Goal: Use online tool/utility: Use online tool/utility

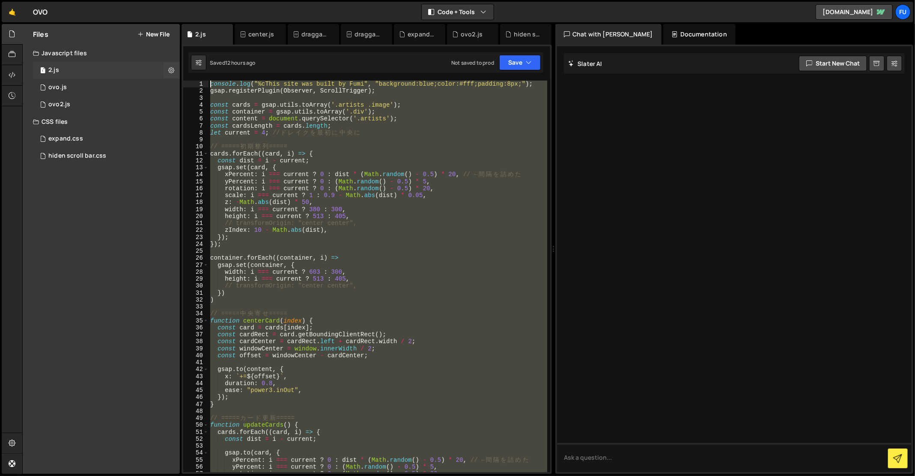
drag, startPoint x: 332, startPoint y: 332, endPoint x: 170, endPoint y: 78, distance: 301.2
click at [170, 78] on div "Files New File Javascript files 1 2.js 0 0 ovo.js 0 1 ovo2.js 0 CSS files 1 0" at bounding box center [468, 249] width 893 height 450
click at [267, 146] on div "console . log ( "%cThis site was built by Fumi" , "background:blue;color:#fff;p…" at bounding box center [378, 276] width 339 height 391
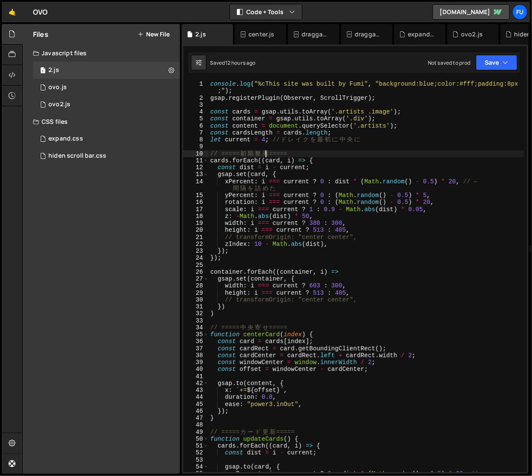
click at [413, 99] on div "console . log ( "%cThis site was built by Fumi" , "background:blue;color:#fff;p…" at bounding box center [367, 291] width 316 height 420
type textarea "gsap.registerPlugin(Observer, ScrollTrigger);"
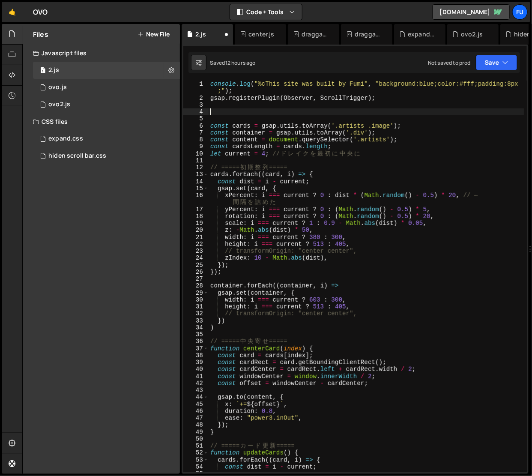
paste textarea "}));"
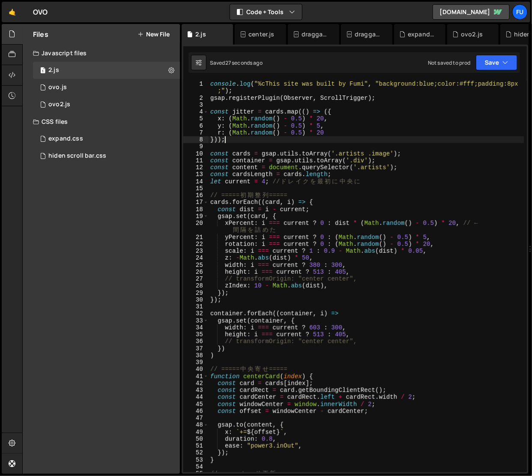
click at [255, 223] on div "console . log ( "%cThis site was built by Fumi" , "background:blue;color:#fff;p…" at bounding box center [367, 287] width 316 height 413
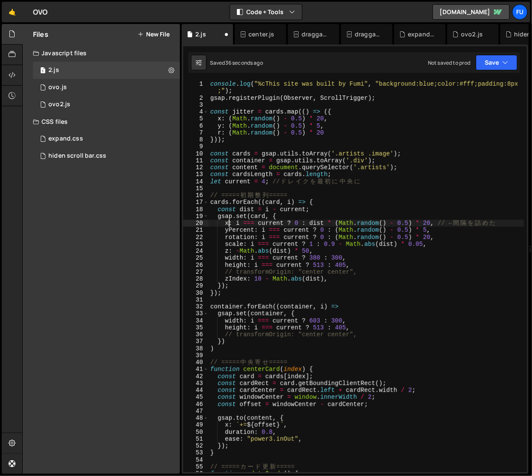
drag, startPoint x: 249, startPoint y: 232, endPoint x: 246, endPoint y: 272, distance: 40.4
click at [249, 233] on div "console . log ( "%cThis site was built by Fumi" , "background:blue;color:#fff;p…" at bounding box center [367, 287] width 316 height 413
drag, startPoint x: 254, startPoint y: 231, endPoint x: 229, endPoint y: 227, distance: 25.6
click at [229, 227] on div "console . log ( "%cThis site was built by Fumi" , "background:blue;color:#fff;p…" at bounding box center [367, 287] width 316 height 413
click at [336, 228] on div "console . log ( "%cThis site was built by Fumi" , "background:blue;color:#fff;p…" at bounding box center [367, 287] width 316 height 413
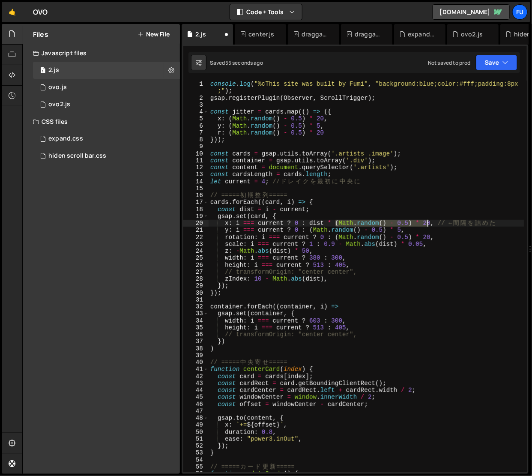
drag, startPoint x: 336, startPoint y: 225, endPoint x: 428, endPoint y: 223, distance: 92.1
click at [428, 223] on div "console . log ( "%cThis site was built by Fumi" , "background:blue;color:#fff;p…" at bounding box center [367, 287] width 316 height 413
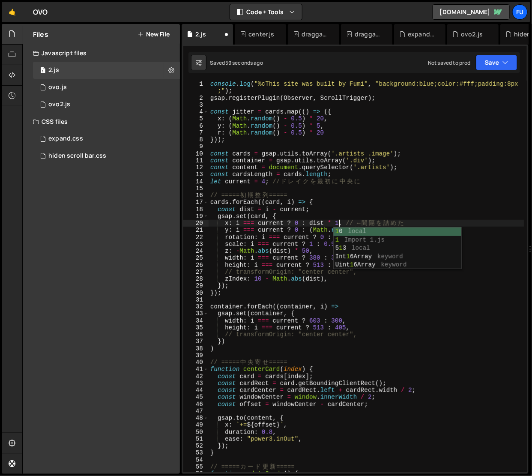
scroll to position [0, 9]
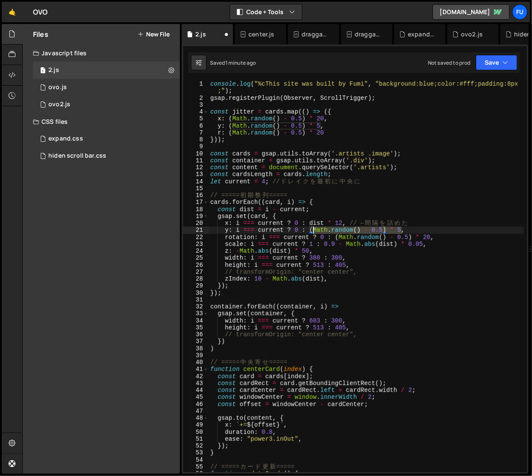
drag, startPoint x: 403, startPoint y: 229, endPoint x: 311, endPoint y: 233, distance: 91.3
click at [311, 233] on div "console . log ( "%cThis site was built by Fumi" , "background:blue;color:#fff;p…" at bounding box center [367, 287] width 316 height 413
paste textarea "jitter[i].y"
click at [313, 231] on div "console . log ( "%cThis site was built by Fumi" , "background:blue;color:#fff;p…" at bounding box center [367, 287] width 316 height 413
click at [452, 233] on div "console . log ( "%cThis site was built by Fumi" , "background:blue;color:#fff;p…" at bounding box center [367, 287] width 316 height 413
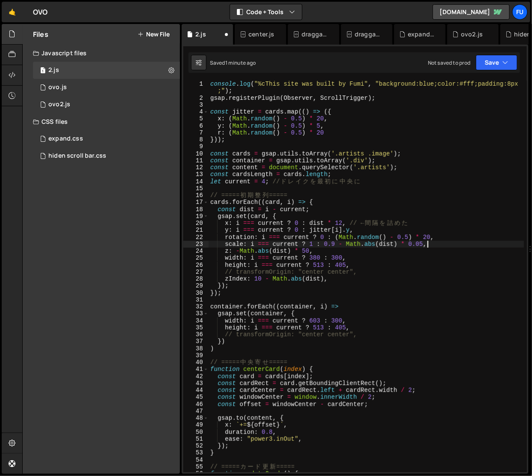
click at [447, 241] on div "console . log ( "%cThis site was built by Fumi" , "background:blue;color:#fff;p…" at bounding box center [367, 287] width 316 height 413
drag, startPoint x: 402, startPoint y: 227, endPoint x: 453, endPoint y: 235, distance: 52.0
click at [453, 235] on div "console . log ( "%cThis site was built by Fumi" , "background:blue;color:#fff;p…" at bounding box center [367, 287] width 316 height 413
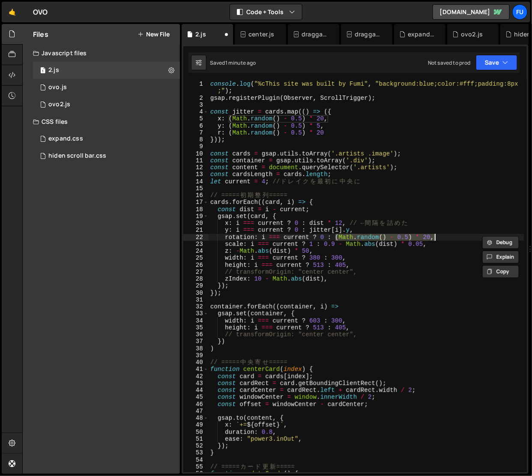
paste textarea "jitter[i].r"
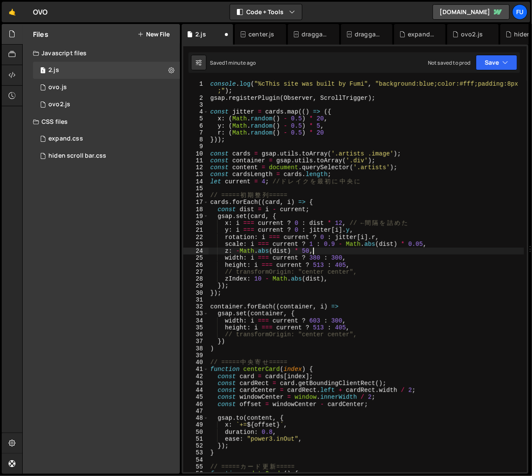
click at [439, 248] on div "console . log ( "%cThis site was built by Fumi" , "background:blue;color:#fff;p…" at bounding box center [367, 287] width 316 height 413
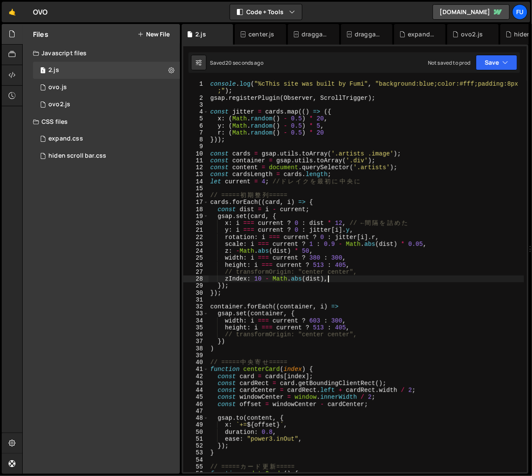
click at [346, 279] on div "console . log ( "%cThis site was built by Fumi" , "background:blue;color:#fff;p…" at bounding box center [367, 287] width 316 height 413
type textarea "zIndex: 10 - Math.abs(dist),"
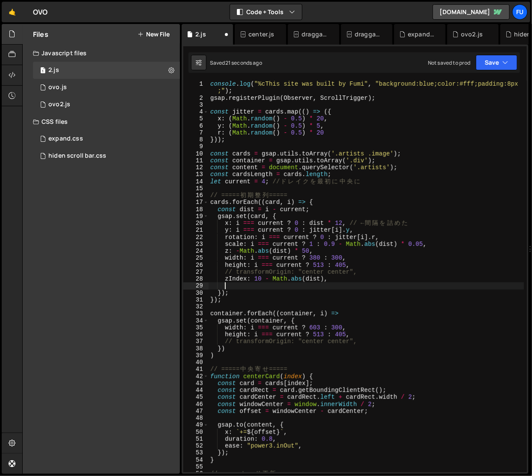
paste textarea "transformOrigin: "center center""
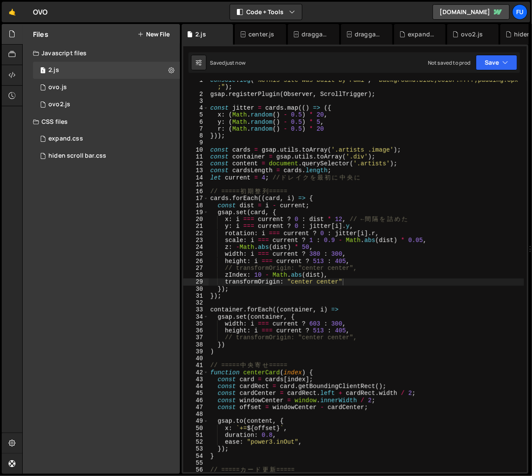
scroll to position [16, 0]
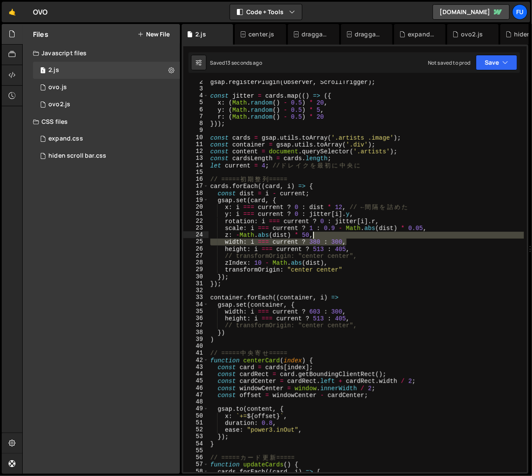
drag, startPoint x: 369, startPoint y: 242, endPoint x: 358, endPoint y: 235, distance: 12.4
click at [358, 235] on div "gsap . registerPlugin ( Observer , ScrollTrigger ) ; const jitter = cards . map…" at bounding box center [367, 281] width 316 height 406
click at [358, 242] on div "gsap . registerPlugin ( Observer , ScrollTrigger ) ; const jitter = cards . map…" at bounding box center [366, 276] width 315 height 391
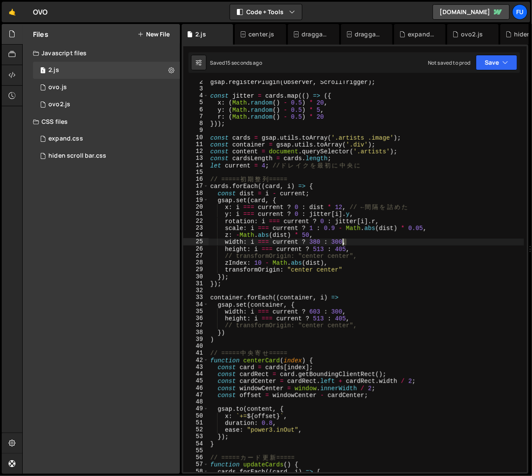
drag, startPoint x: 357, startPoint y: 244, endPoint x: 332, endPoint y: 239, distance: 25.4
click at [332, 239] on div "gsap . registerPlugin ( Observer , ScrollTrigger ) ; const jitter = cards . map…" at bounding box center [367, 281] width 316 height 406
drag, startPoint x: 363, startPoint y: 251, endPoint x: 308, endPoint y: 248, distance: 55.0
click at [308, 248] on div "gsap . registerPlugin ( Observer , ScrollTrigger ) ; const jitter = cards . map…" at bounding box center [367, 281] width 316 height 406
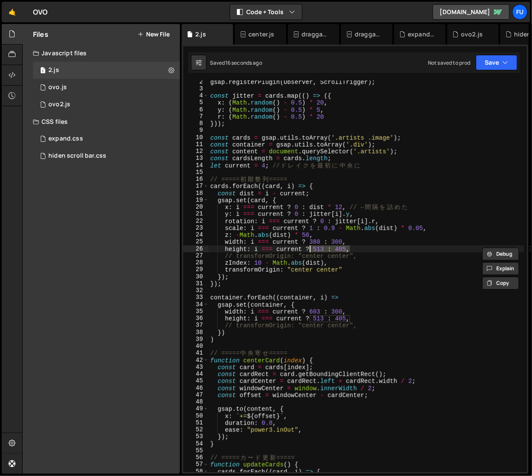
click at [357, 254] on div "gsap . registerPlugin ( Observer , ScrollTrigger ) ; const jitter = cards . map…" at bounding box center [367, 281] width 316 height 406
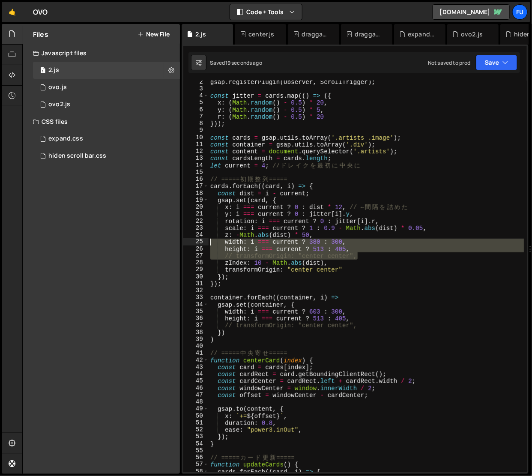
drag, startPoint x: 364, startPoint y: 253, endPoint x: 207, endPoint y: 243, distance: 157.5
click at [207, 243] on div "// transformOrigin: "center center", 2 3 4 5 6 7 8 9 10 11 12 13 14 15 16 17 18…" at bounding box center [354, 276] width 343 height 391
click at [382, 257] on div "gsap . registerPlugin ( Observer , ScrollTrigger ) ; const jitter = cards . map…" at bounding box center [366, 276] width 315 height 391
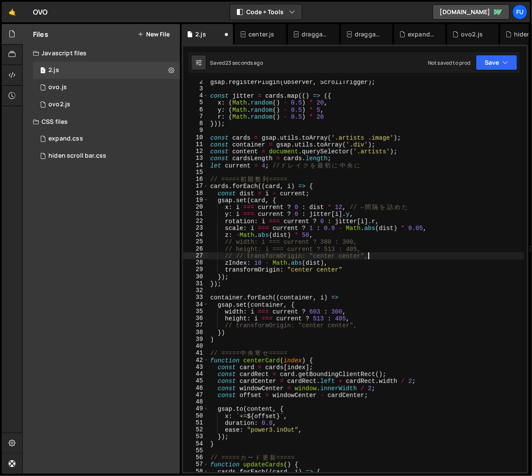
click at [382, 257] on div "gsap . registerPlugin ( Observer , ScrollTrigger ) ; const jitter = cards . map…" at bounding box center [367, 281] width 316 height 406
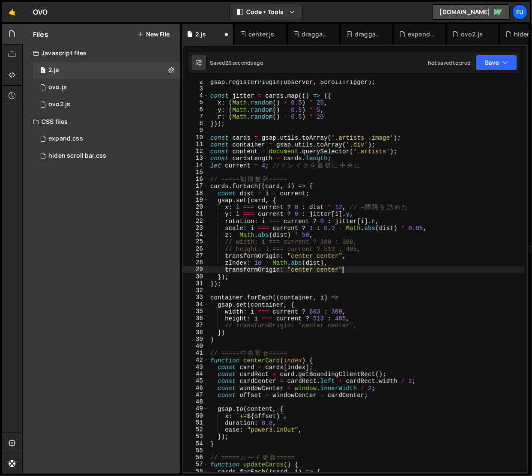
click at [351, 271] on div "gsap . registerPlugin ( Observer , ScrollTrigger ) ; const jitter = cards . map…" at bounding box center [367, 281] width 316 height 406
click at [376, 268] on div "gsap . registerPlugin ( Observer , ScrollTrigger ) ; const jitter = cards . map…" at bounding box center [367, 281] width 316 height 406
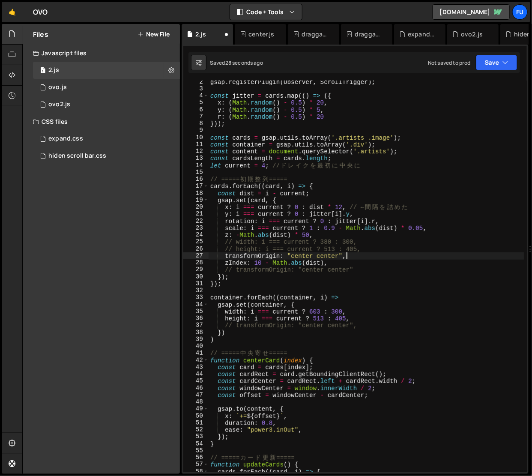
click at [378, 254] on div "gsap . registerPlugin ( Observer , ScrollTrigger ) ; const jitter = cards . map…" at bounding box center [367, 281] width 316 height 406
click at [377, 266] on div "gsap . registerPlugin ( Observer , ScrollTrigger ) ; const jitter = cards . map…" at bounding box center [367, 281] width 316 height 406
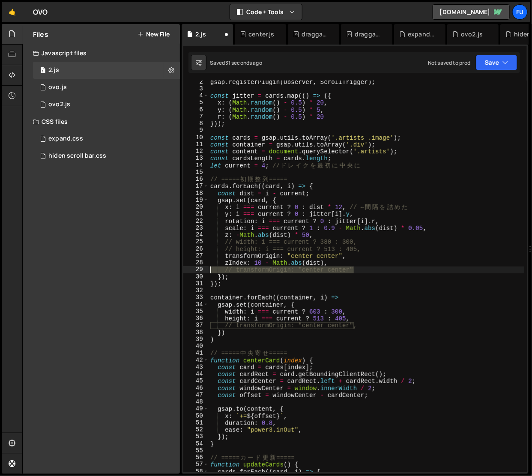
drag, startPoint x: 376, startPoint y: 269, endPoint x: 174, endPoint y: 272, distance: 201.7
click at [174, 272] on div "Files New File Javascript files 1 2.js 0 0 ovo.js 0 1 ovo2.js 0 CSS files 1 0" at bounding box center [277, 249] width 510 height 450
type textarea "// transformOrigin: "center center""
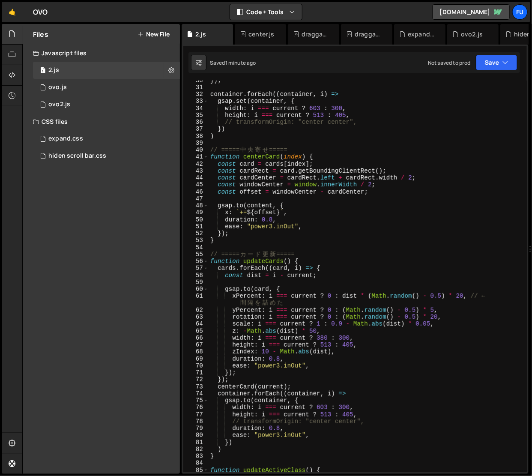
scroll to position [225, 0]
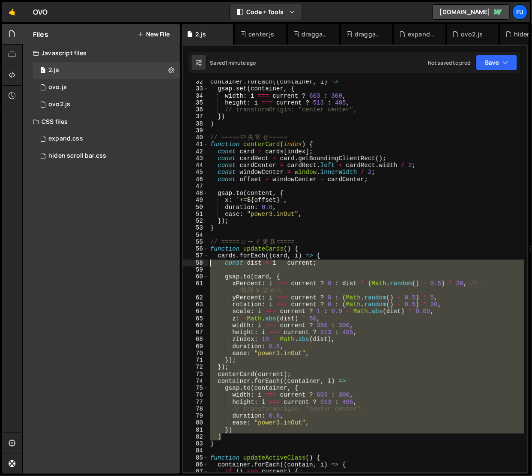
drag, startPoint x: 296, startPoint y: 420, endPoint x: 187, endPoint y: 263, distance: 191.4
click at [187, 263] on div "zIndex: 10 - Math.abs(dist), 32 33 34 35 36 37 38 39 40 41 42 43 44 45 46 47 48…" at bounding box center [354, 276] width 343 height 391
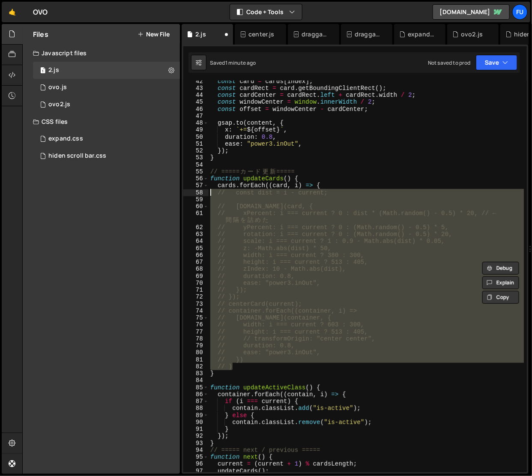
scroll to position [328, 0]
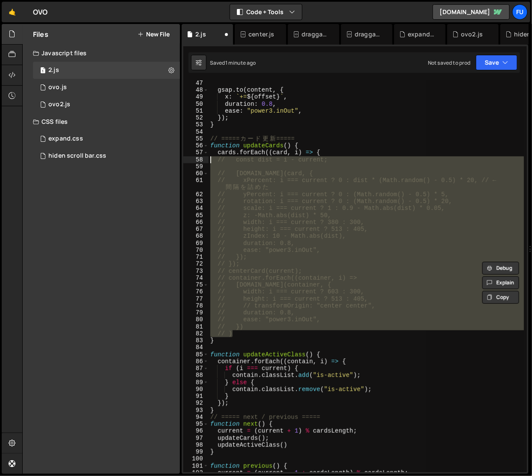
click at [325, 335] on div "gsap . to ( content , { x : ` += ${ offset } ` , duration : 0.8 , ease : "power…" at bounding box center [366, 276] width 315 height 391
type textarea "// )"
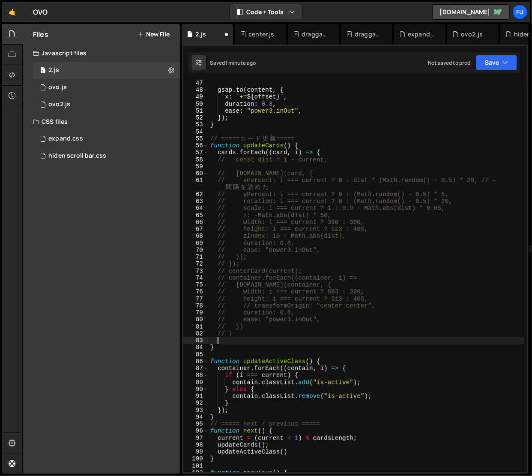
paste textarea "tl.add(() => centerCard(current));"
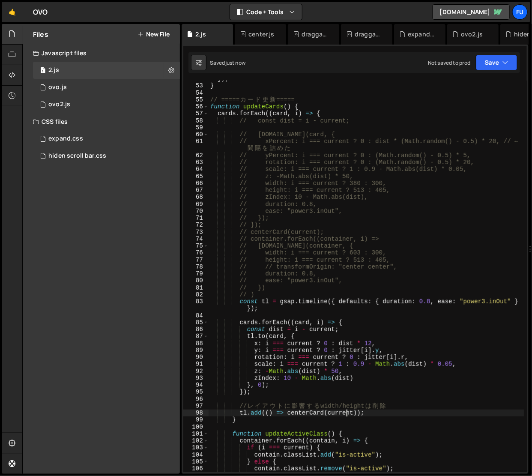
scroll to position [368, 0]
type textarea "tl.add(() => centerCard(current));"
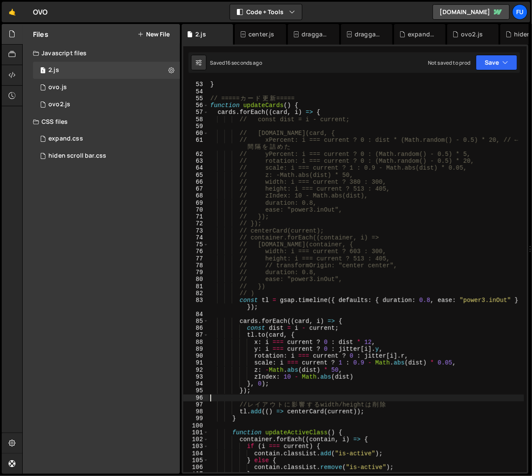
click at [244, 396] on div "}) ; } // ===== カ ー ド 更 新 ===== function updateCards ( ) { cards . forEach (( c…" at bounding box center [367, 277] width 316 height 406
click at [248, 418] on div "}) ; } // ===== カ ー ド 更 新 ===== function updateCards ( ) { cards . forEach (( c…" at bounding box center [367, 277] width 316 height 406
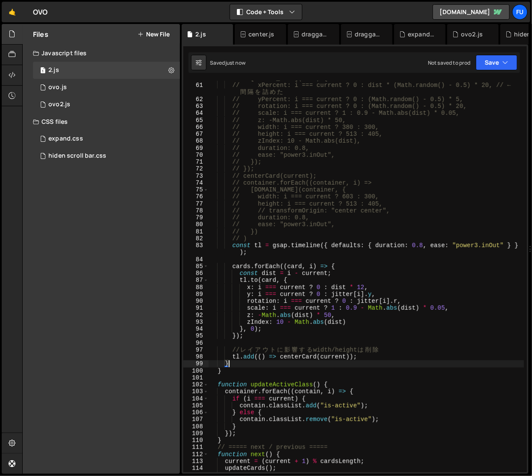
scroll to position [367, 0]
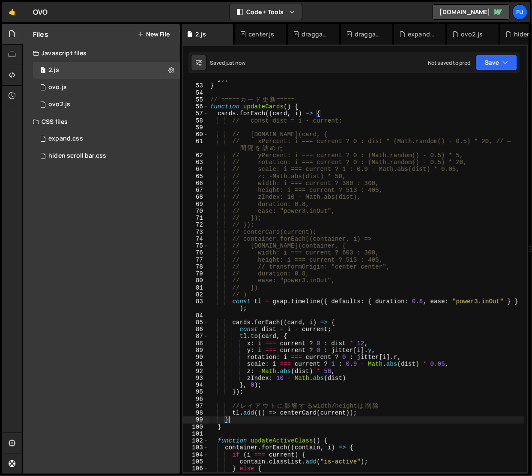
click at [227, 427] on div "}) ; } // ===== カ ー ド 更 新 ===== function updateCards ( ) { cards . forEach (( c…" at bounding box center [367, 278] width 316 height 406
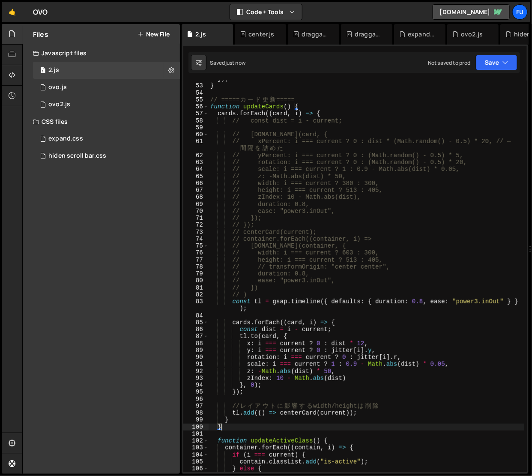
scroll to position [0, 0]
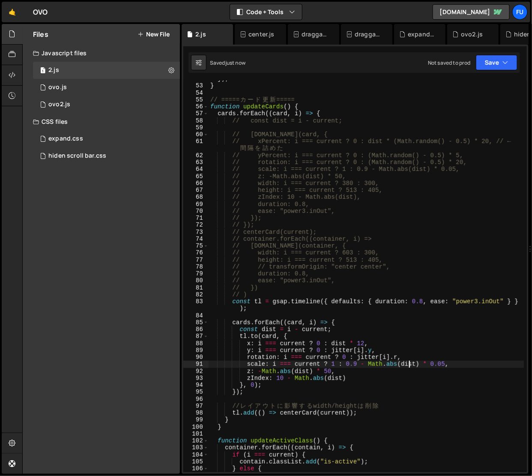
click at [408, 364] on div "}) ; } // ===== カ ー ド 更 新 ===== function updateCards ( ) { cards . forEach (( c…" at bounding box center [367, 278] width 316 height 406
type textarea "scale: i === current ? 1 : 0.9 - Math.abs(dist) * 0.05,"
click at [397, 313] on div "}) ; } // ===== カ ー ド 更 新 ===== function updateCards ( ) { cards . forEach (( c…" at bounding box center [367, 278] width 316 height 406
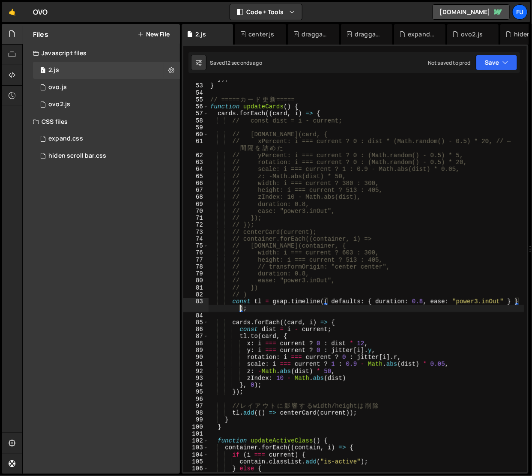
drag, startPoint x: 240, startPoint y: 308, endPoint x: 243, endPoint y: 323, distance: 15.6
click at [240, 310] on div "}) ; } // ===== カ ー ド 更 新 ===== function updateCards ( ) { cards . forEach (( c…" at bounding box center [367, 278] width 316 height 406
type textarea "const tl = gsap.timeline({ defaults: { duration: 0.8, ease: "power3.inOut" } });"
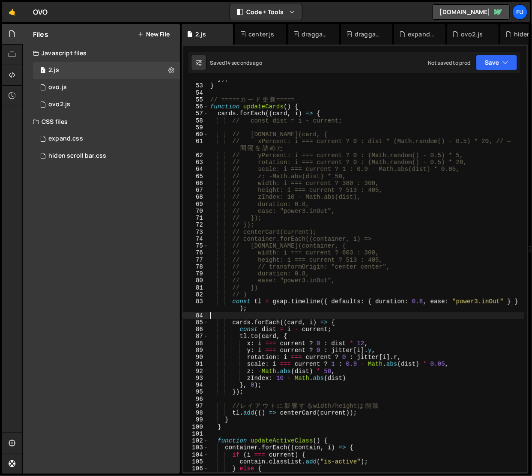
click at [245, 318] on div "}) ; } // ===== カ ー ド 更 新 ===== function updateCards ( ) { cards . forEach (( c…" at bounding box center [367, 278] width 316 height 406
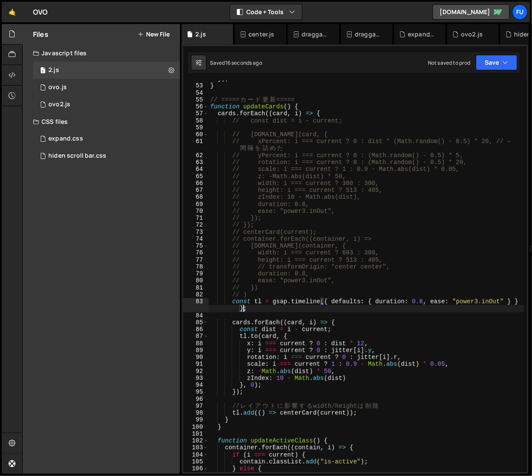
drag, startPoint x: 244, startPoint y: 307, endPoint x: 243, endPoint y: 321, distance: 14.2
click at [243, 320] on div "}) ; } // ===== カ ー ド 更 新 ===== function updateCards ( ) { cards . forEach (( c…" at bounding box center [367, 278] width 316 height 406
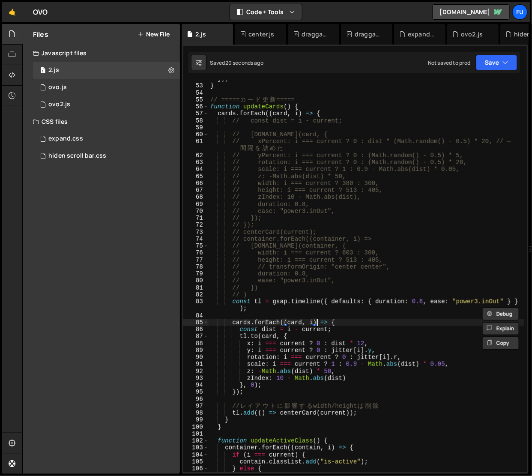
click at [317, 319] on div "}) ; } // ===== カ ー ド 更 新 ===== function updateCards ( ) { cards . forEach (( c…" at bounding box center [367, 278] width 316 height 406
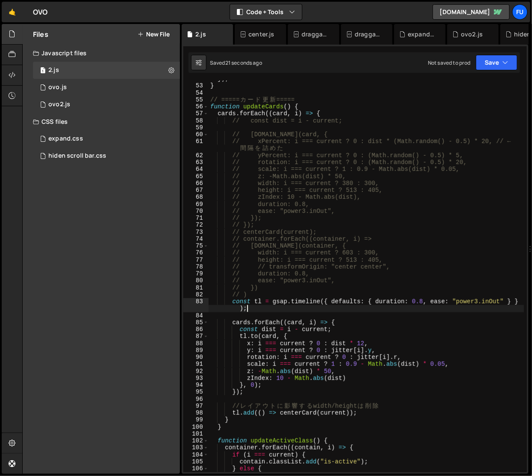
click at [355, 309] on div "}) ; } // ===== カ ー ド 更 新 ===== function updateCards ( ) { cards . forEach (( c…" at bounding box center [367, 278] width 316 height 406
click at [499, 76] on div "1 2 3 4 5 6 7 8 9 10 11 12 13 14 15 16 17 18 19 20 21 22 23 24 25 26 27 28 29 3…" at bounding box center [355, 259] width 347 height 429
click at [499, 71] on div "Saved 23 seconds ago Not saved to prod Upgrade to Edit Save Save to Staging S S…" at bounding box center [353, 62] width 331 height 21
type textarea "function updateCards() {"
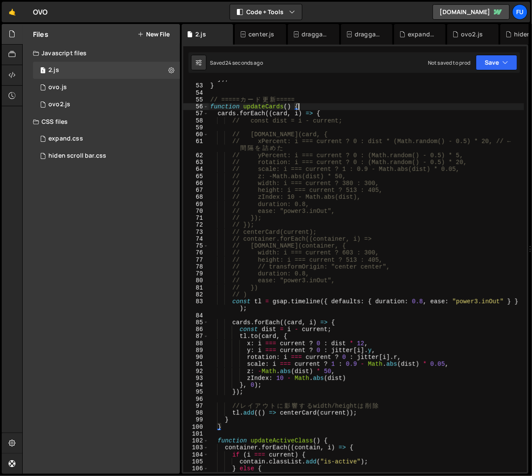
click at [498, 106] on div "}) ; } // ===== カ ー ド 更 新 ===== function updateCards ( ) { cards . forEach (( c…" at bounding box center [367, 278] width 316 height 406
drag, startPoint x: 498, startPoint y: 70, endPoint x: 497, endPoint y: 86, distance: 15.9
click at [498, 71] on div "Saved 24 seconds ago Not saved to prod Upgrade to Edit Save Save to Staging S S…" at bounding box center [353, 62] width 331 height 21
click at [497, 66] on button "Save" at bounding box center [497, 62] width 42 height 15
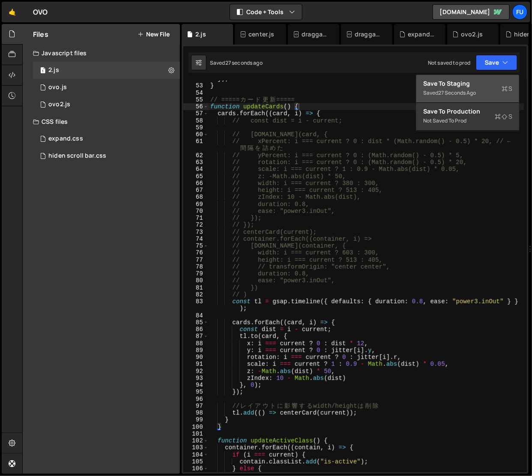
click at [495, 90] on div "Saved 27 seconds ago" at bounding box center [467, 93] width 89 height 10
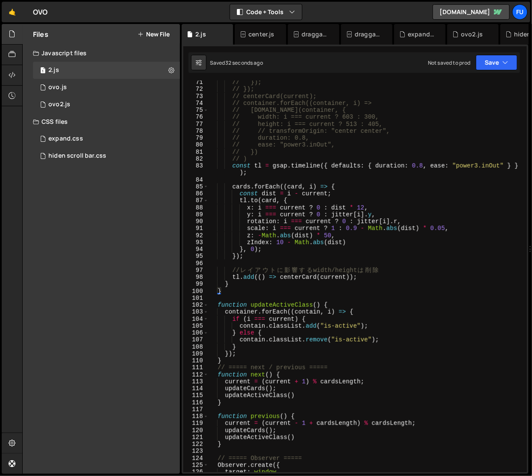
scroll to position [502, 0]
click at [279, 296] on div "// }); // }); // centerCard(current); // container.forEach((container, i) => //…" at bounding box center [367, 282] width 316 height 406
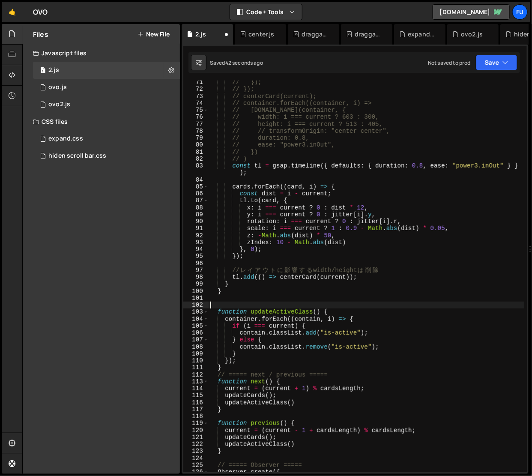
paste textarea "requestAnimationFrame(() => centerCard(current));"
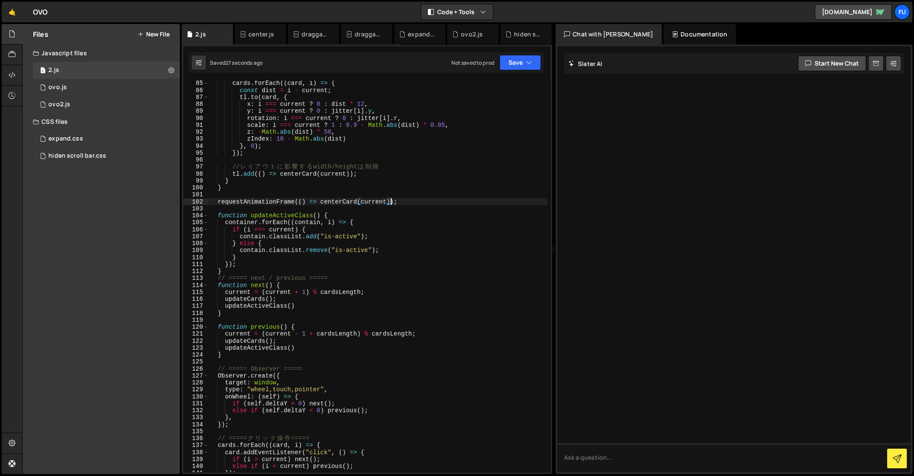
scroll to position [546, 0]
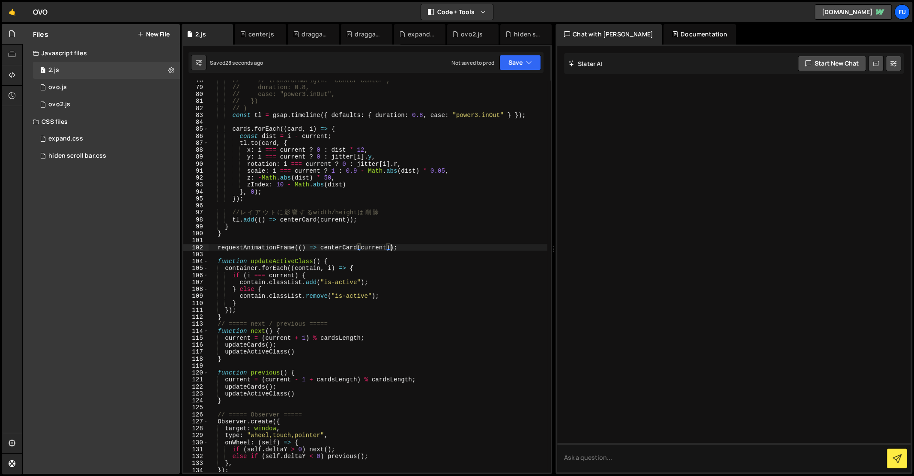
click at [240, 225] on div "// // transformOrigin: "center center", // duration: 0.8, // ease: "power3.inOu…" at bounding box center [378, 280] width 339 height 406
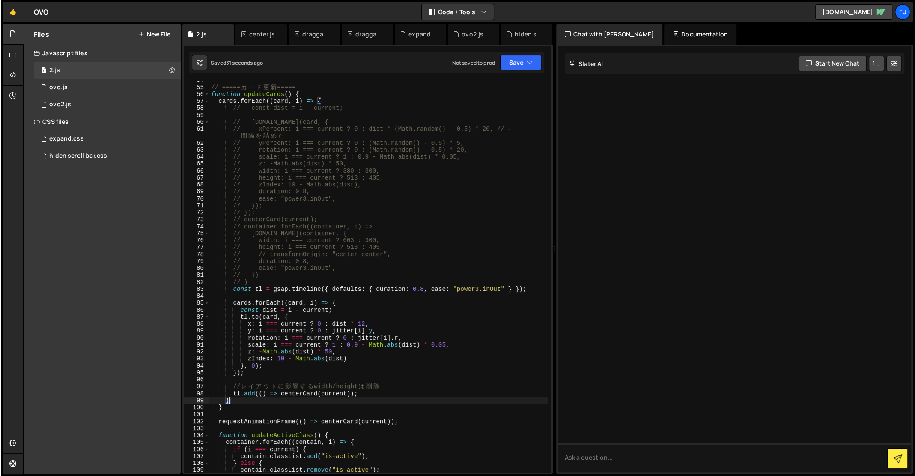
scroll to position [371, 0]
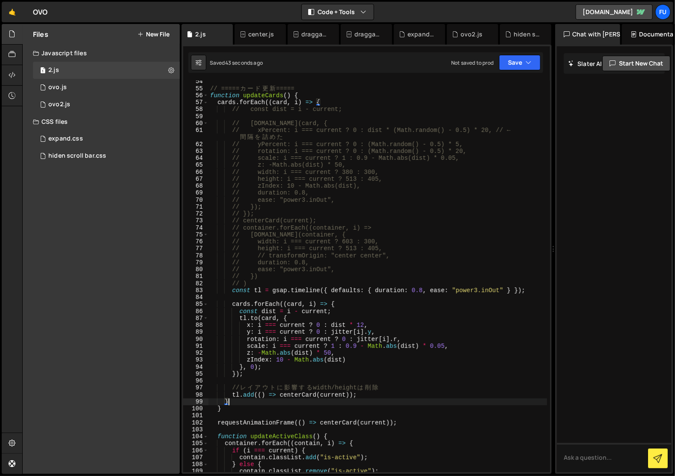
click at [328, 101] on div "// ===== カ ー ド 更 新 ===== function updateCards ( ) { cards . forEach (( card , i…" at bounding box center [378, 281] width 339 height 406
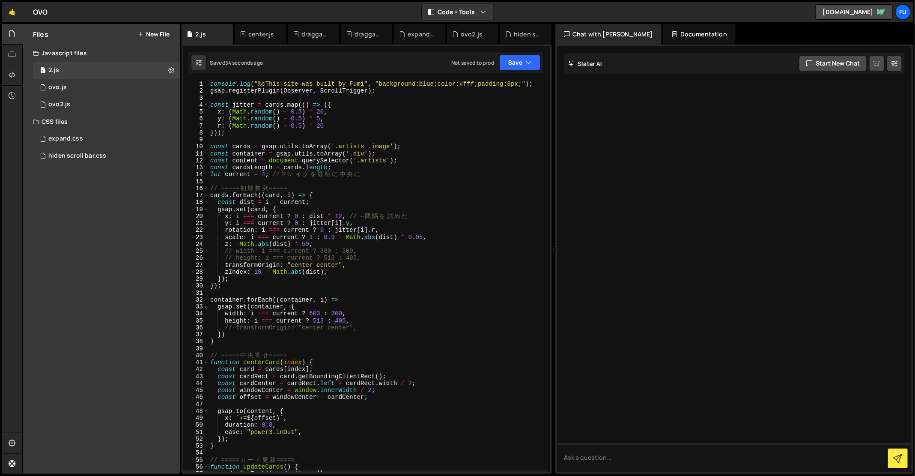
scroll to position [0, 0]
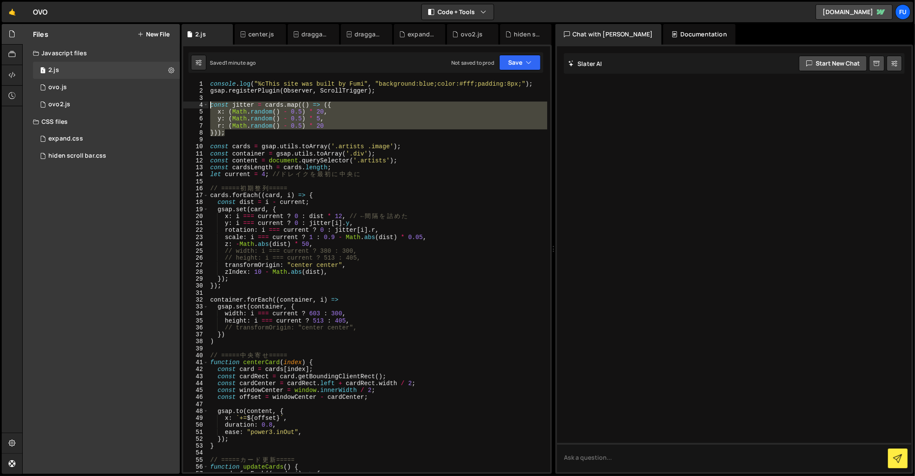
drag, startPoint x: 288, startPoint y: 134, endPoint x: 190, endPoint y: 103, distance: 102.7
click at [190, 103] on div "cards.forEach((card, i) => { 1 2 3 4 5 6 7 8 9 10 11 12 13 14 15 16 17 18 19 20…" at bounding box center [366, 276] width 367 height 391
type textarea "const jitter = [DOMAIN_NAME](() => ({ x: (Math.random() - 0.5) * 20,"
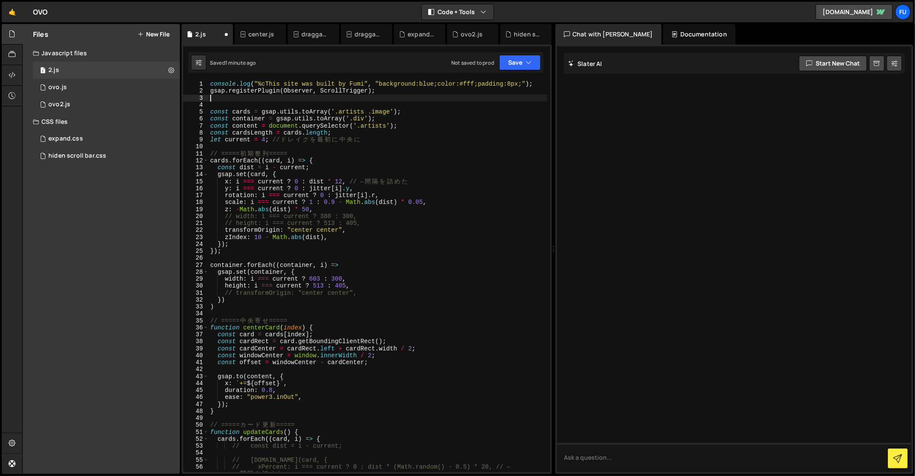
click at [415, 138] on div "console . log ( "%cThis site was built by Fumi" , "background:blue;color:#fff;p…" at bounding box center [378, 284] width 339 height 406
type textarea "let current = 4; // ドレイクを最初に中央に"
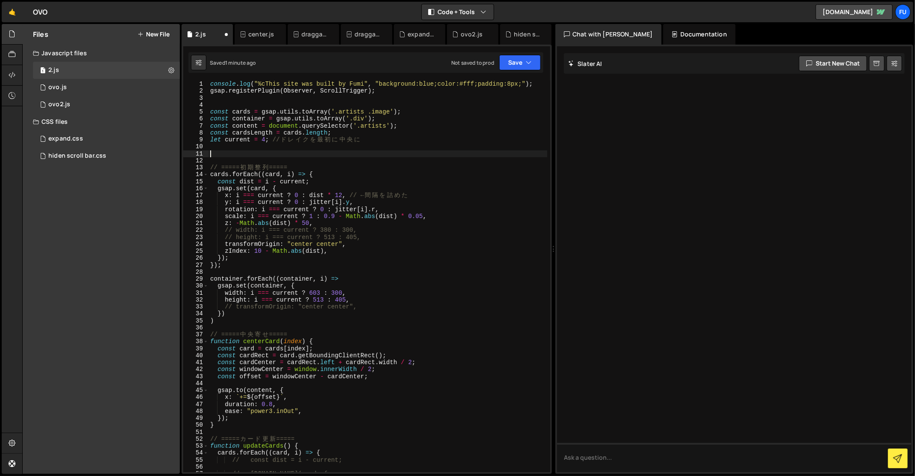
paste textarea "}));"
type textarea "}));"
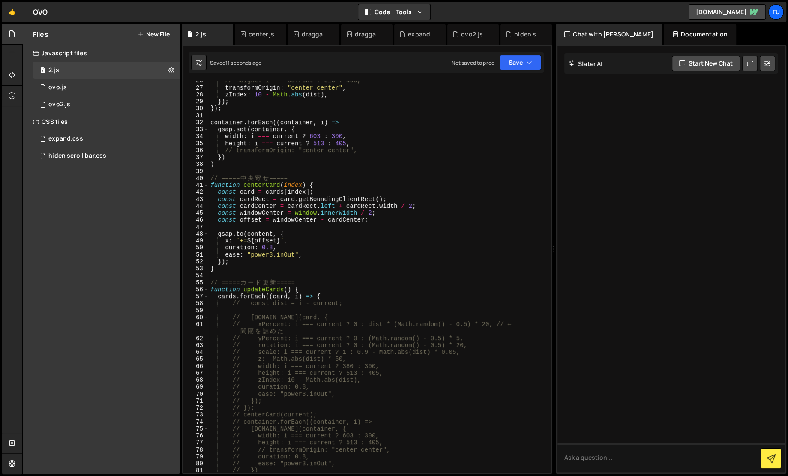
scroll to position [107, 0]
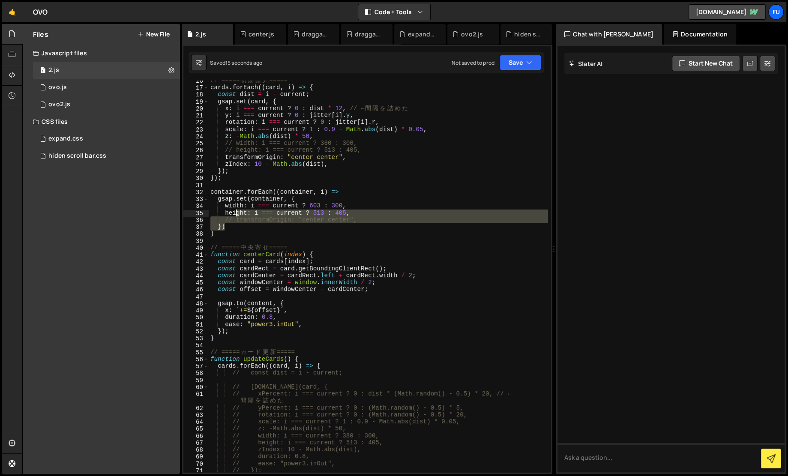
drag, startPoint x: 249, startPoint y: 227, endPoint x: 237, endPoint y: 215, distance: 17.3
click at [237, 215] on div "// ===== 初 期 整 列 ===== cards . forEach (( card , i ) => { const dist = i - curr…" at bounding box center [378, 280] width 339 height 406
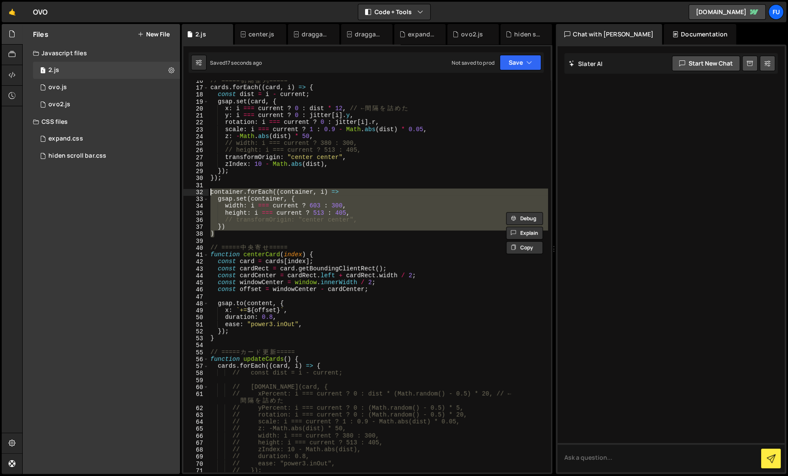
drag, startPoint x: 222, startPoint y: 236, endPoint x: 188, endPoint y: 189, distance: 57.1
click at [188, 189] on div "height: i === current ? 513 : 405, // transformOrigin: "center center", 16 17 1…" at bounding box center [366, 276] width 367 height 391
click at [360, 158] on div "// ===== 初 期 整 列 ===== cards . forEach (( card , i ) => { const dist = i - curr…" at bounding box center [378, 280] width 339 height 406
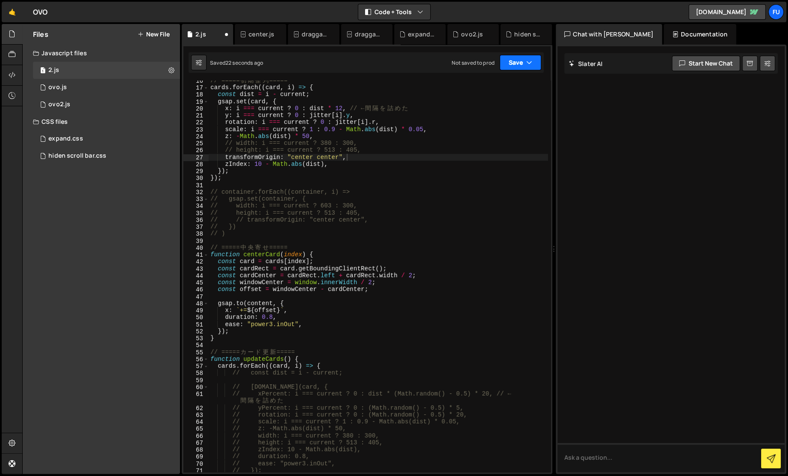
click at [533, 63] on button "Save" at bounding box center [520, 62] width 42 height 15
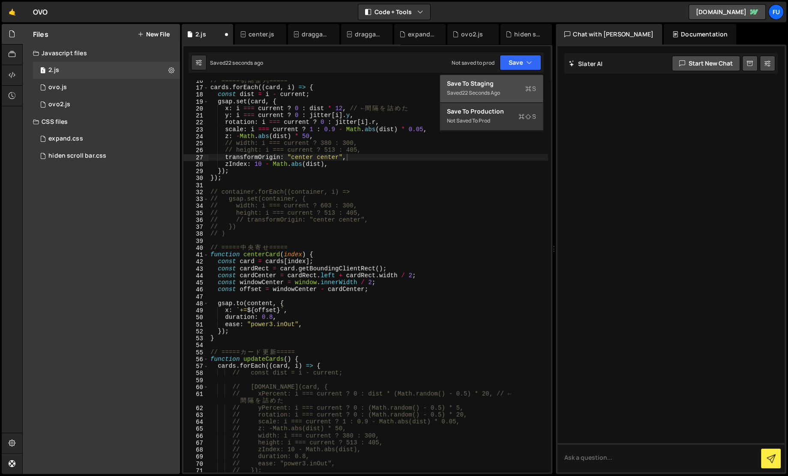
click at [509, 76] on button "Save to Staging S Saved 22 seconds ago" at bounding box center [491, 89] width 103 height 28
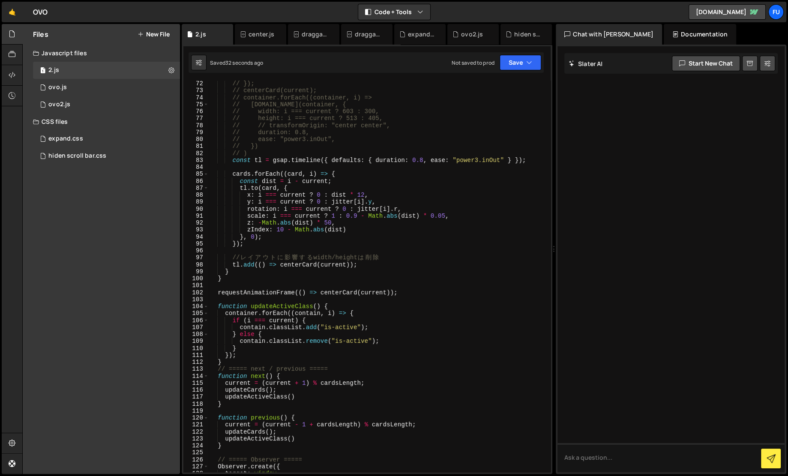
scroll to position [493, 0]
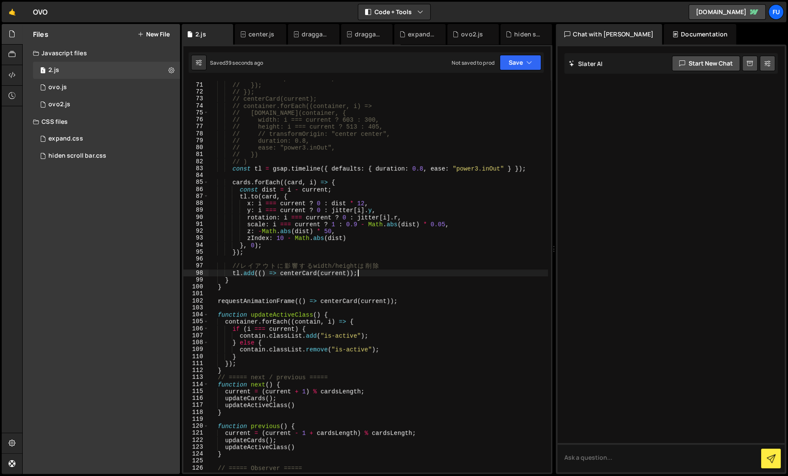
click at [388, 275] on div "// ease: "power3.inOut", // }); // }); // centerCard(current); // container.for…" at bounding box center [378, 278] width 339 height 406
click at [352, 273] on div "// ease: "power3.inOut", // }); // }); // centerCard(current); // container.for…" at bounding box center [378, 278] width 339 height 406
click at [341, 183] on div "// ease: "power3.inOut", // }); // }); // centerCard(current); // container.for…" at bounding box center [378, 278] width 339 height 406
click at [239, 252] on div "// ease: "power3.inOut", // }); // }); // centerCard(current); // container.for…" at bounding box center [378, 278] width 339 height 406
click at [245, 278] on div "// ease: "power3.inOut", // }); // }); // centerCard(current); // container.for…" at bounding box center [378, 278] width 339 height 406
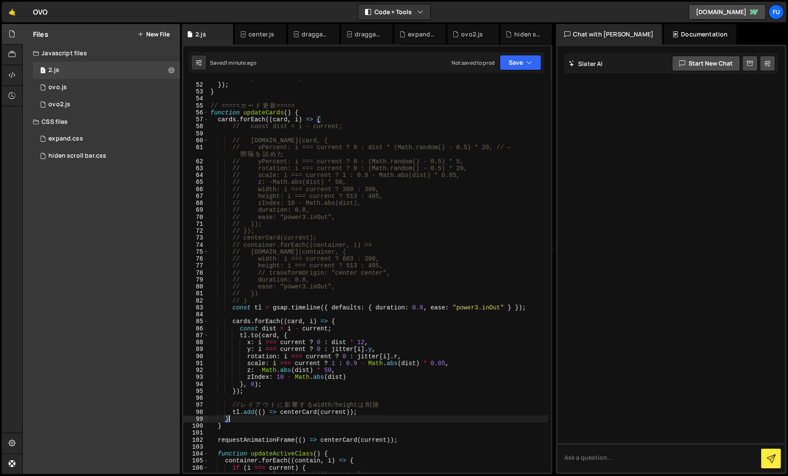
scroll to position [353, 0]
click at [258, 292] on div "ease : "power3.inOut" , }) ; } // ===== カ ー ド 更 新 ===== function updateCards ( …" at bounding box center [378, 278] width 339 height 406
click at [254, 299] on div "ease : "power3.inOut" , }) ; } // ===== カ ー ド 更 新 ===== function updateCards ( …" at bounding box center [378, 278] width 339 height 406
click at [269, 395] on div "ease : "power3.inOut" , }) ; } // ===== カ ー ド 更 新 ===== function updateCards ( …" at bounding box center [378, 278] width 339 height 406
type textarea "});"
